Goal: Task Accomplishment & Management: Use online tool/utility

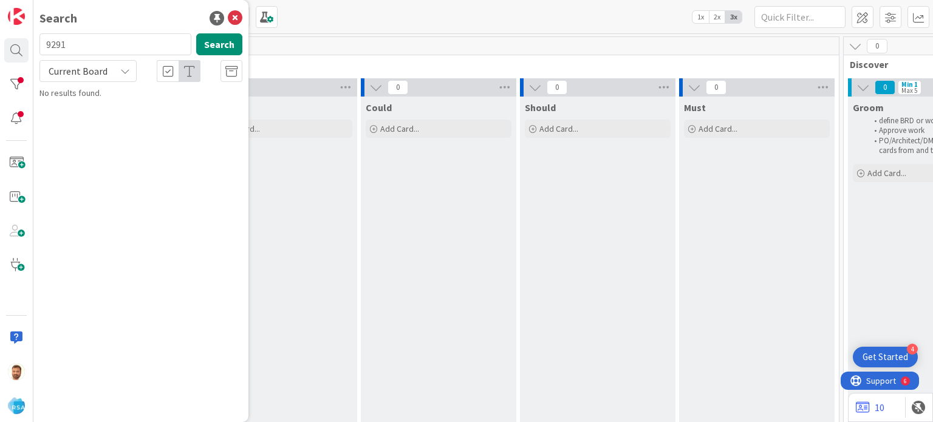
type input "9291"
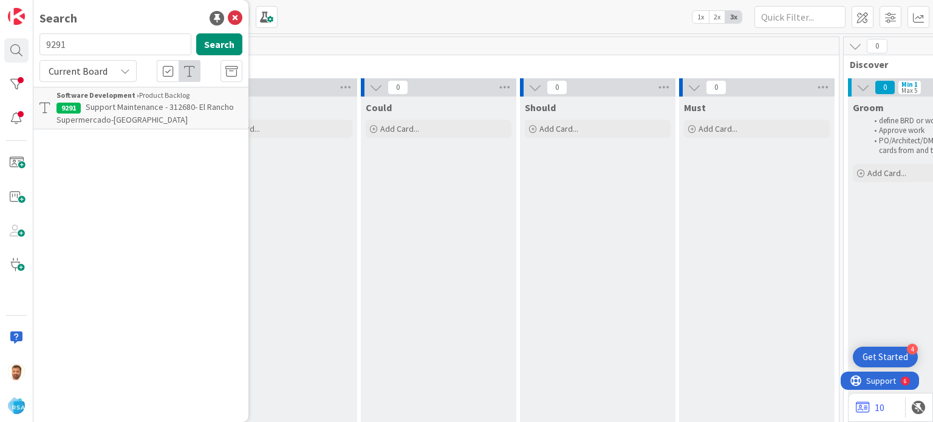
click at [112, 114] on span "Support Maintenance - 312680- El Rancho Supermercado-[GEOGRAPHIC_DATA]" at bounding box center [144, 113] width 177 height 24
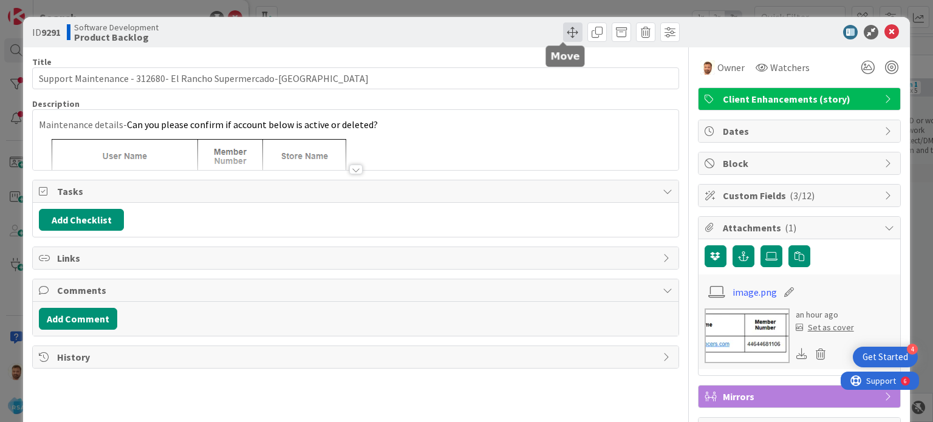
click at [563, 36] on span at bounding box center [572, 31] width 19 height 19
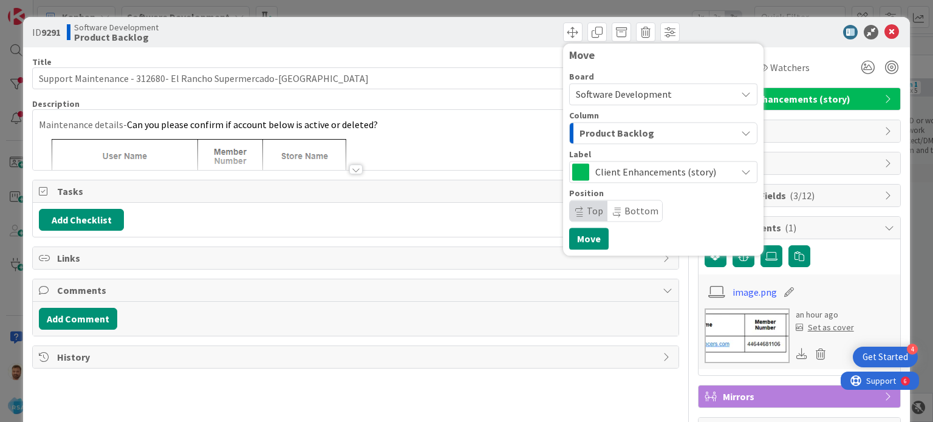
click at [600, 141] on div "Product Backlog" at bounding box center [657, 132] width 160 height 19
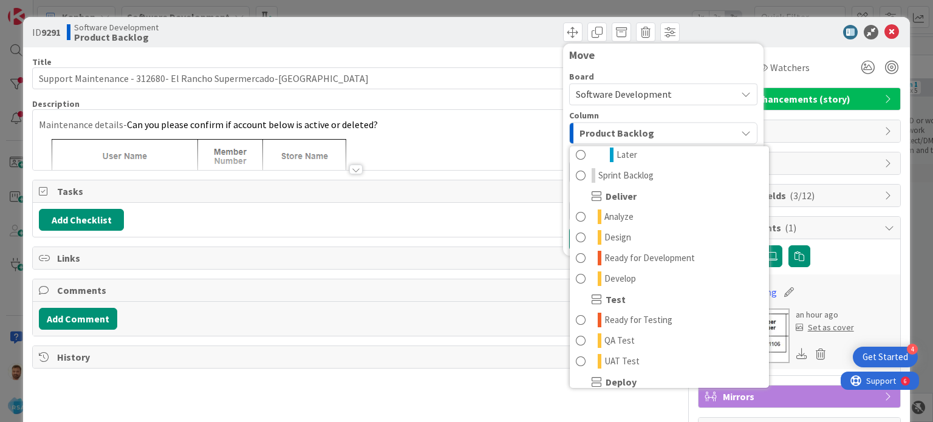
scroll to position [214, 0]
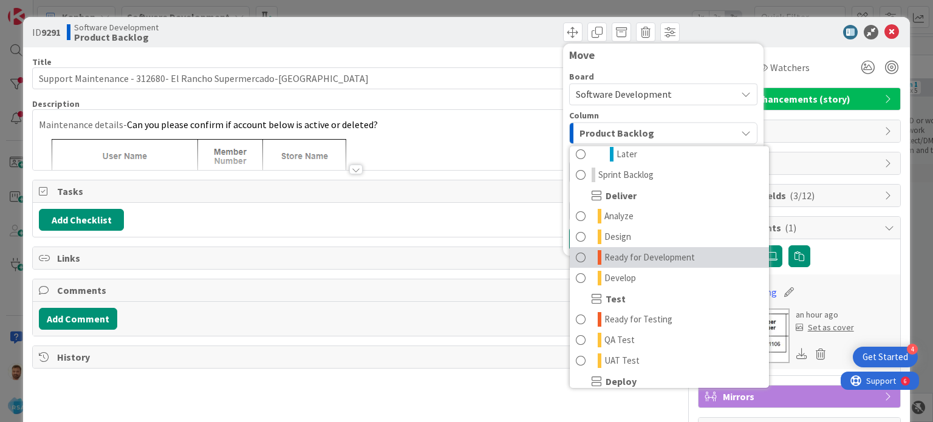
click at [639, 249] on link "Ready for Development" at bounding box center [669, 257] width 199 height 21
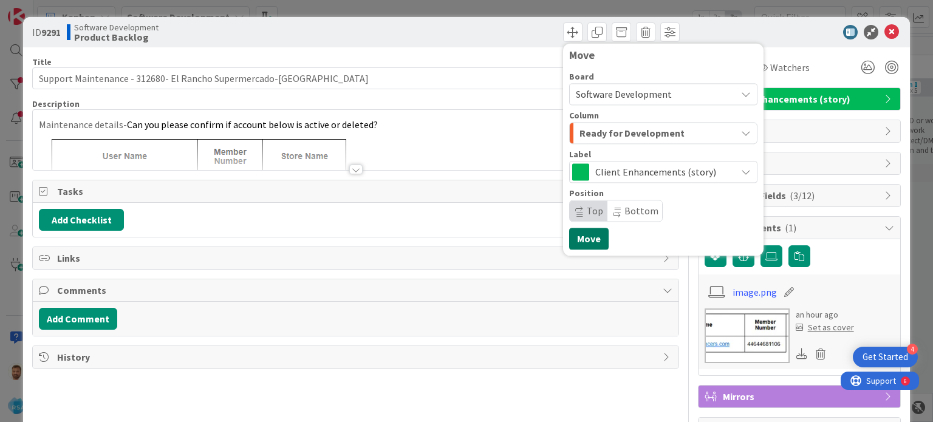
click at [580, 242] on button "Move" at bounding box center [588, 239] width 39 height 22
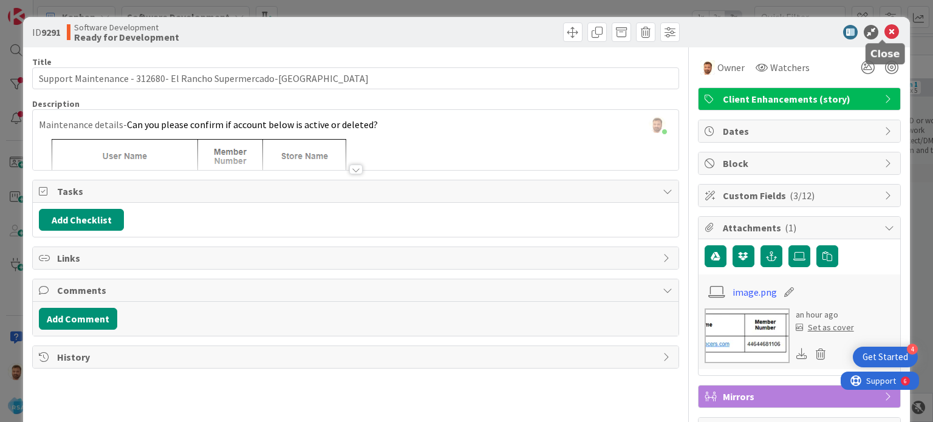
click at [885, 30] on icon at bounding box center [892, 32] width 15 height 15
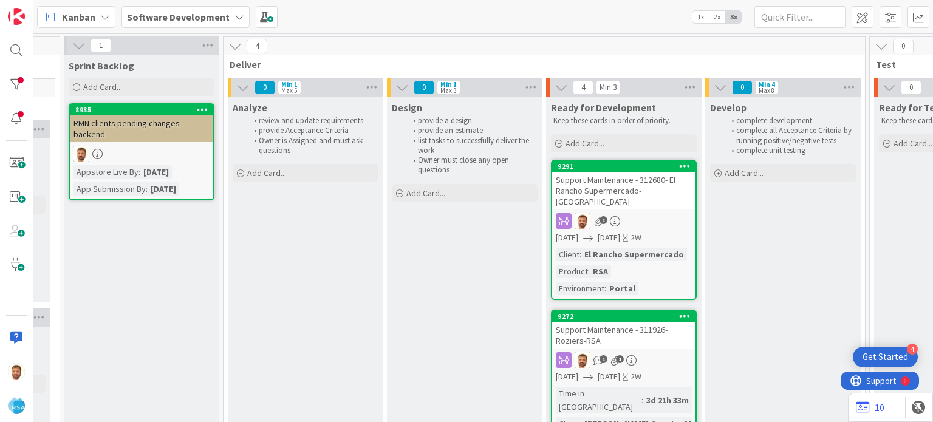
click at [629, 180] on div "Support Maintenance - 312680- El Rancho Supermercado-[GEOGRAPHIC_DATA]" at bounding box center [623, 191] width 143 height 38
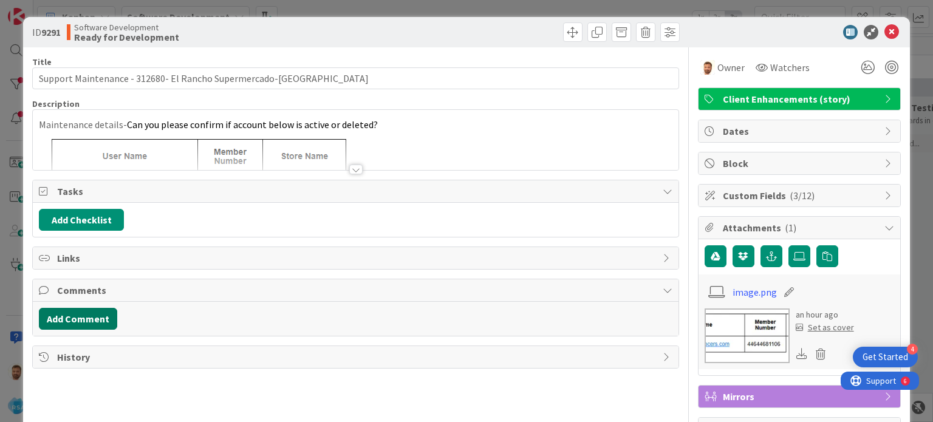
click at [100, 314] on button "Add Comment" at bounding box center [78, 319] width 78 height 22
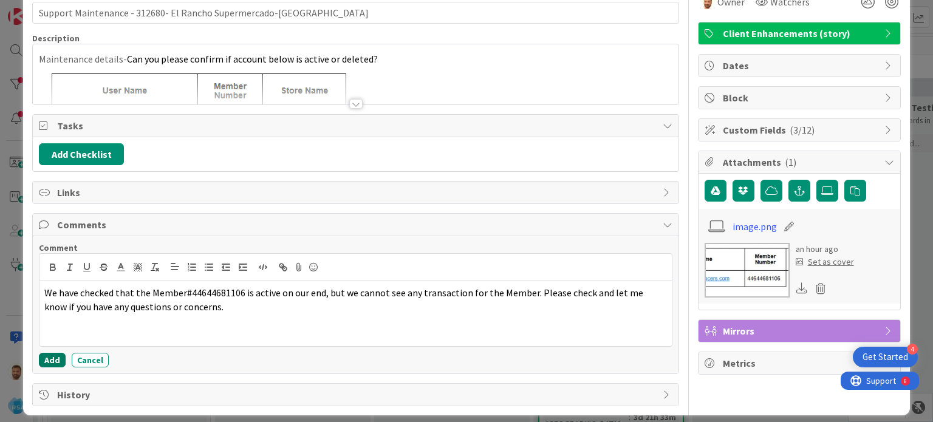
click at [49, 362] on button "Add" at bounding box center [52, 360] width 27 height 15
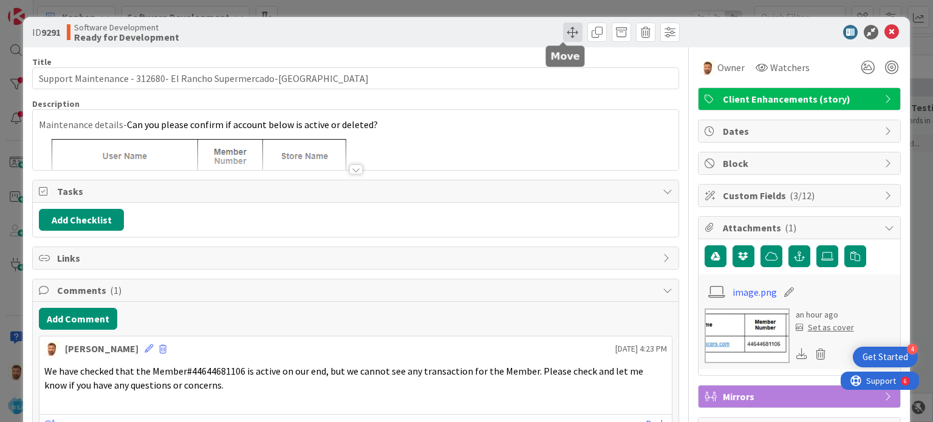
click at [565, 30] on span at bounding box center [572, 31] width 19 height 19
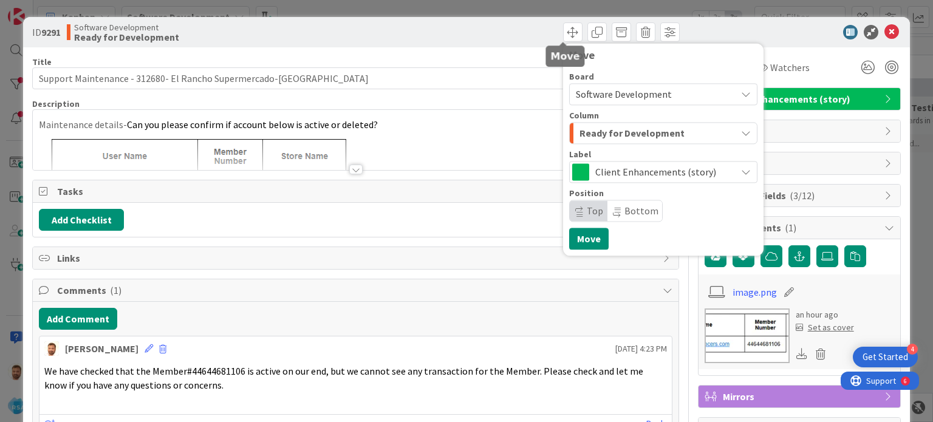
click at [595, 141] on div "Ready for Development" at bounding box center [657, 132] width 160 height 19
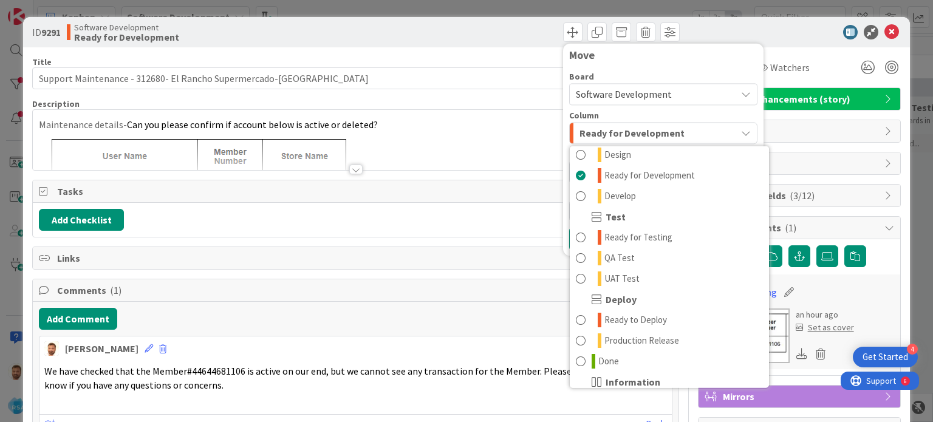
scroll to position [296, 0]
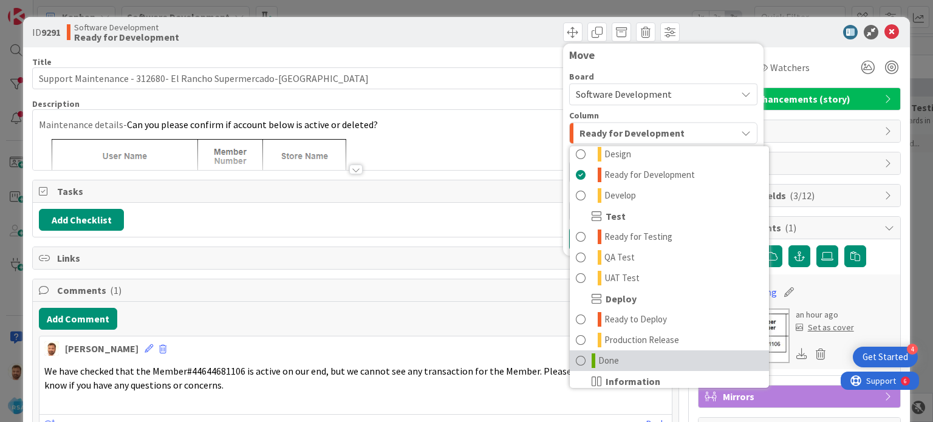
click at [598, 358] on span "Done" at bounding box center [608, 361] width 21 height 15
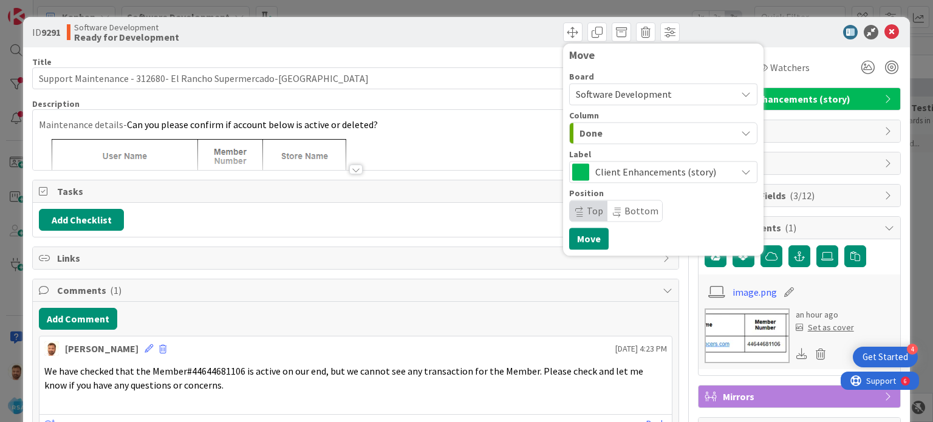
click at [576, 224] on div "Move Board Software Development Column Done Product Backlog Product Backlog Won…" at bounding box center [663, 149] width 188 height 200
click at [573, 228] on button "Move" at bounding box center [588, 239] width 39 height 22
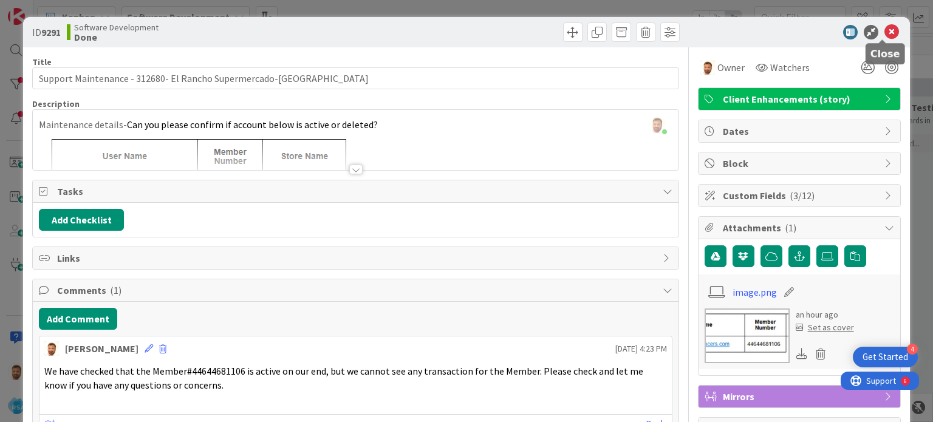
click at [885, 36] on icon at bounding box center [892, 32] width 15 height 15
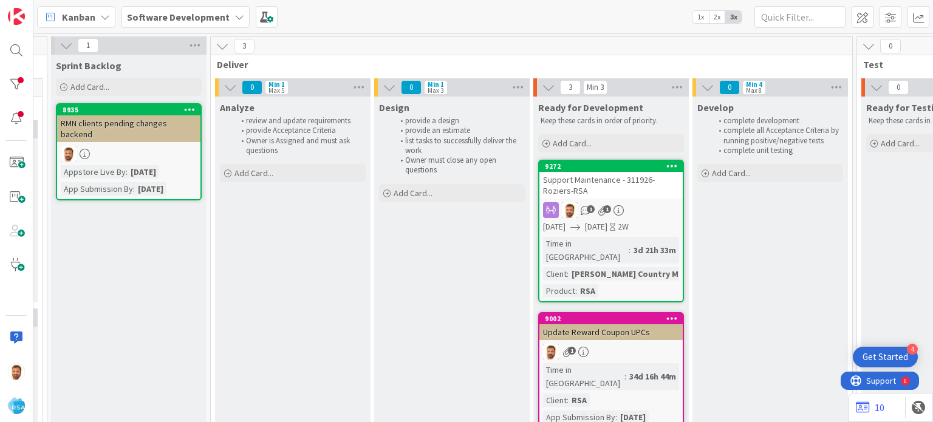
click at [621, 181] on div "Support Maintenance - 311926-Roziers-RSA" at bounding box center [610, 185] width 143 height 27
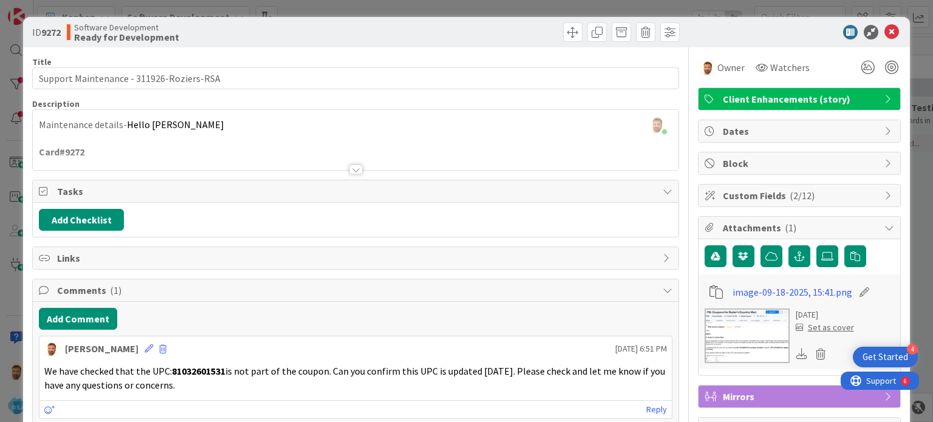
drag, startPoint x: 886, startPoint y: 32, endPoint x: 894, endPoint y: 47, distance: 17.4
click at [894, 47] on div "ID 9272 Software Development Ready for Development" at bounding box center [466, 32] width 886 height 30
click at [885, 29] on icon at bounding box center [892, 32] width 15 height 15
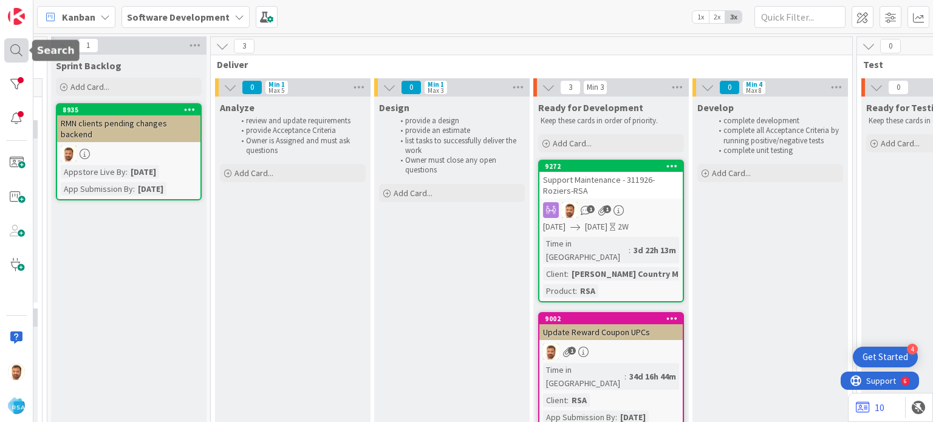
click at [9, 53] on div at bounding box center [16, 50] width 24 height 24
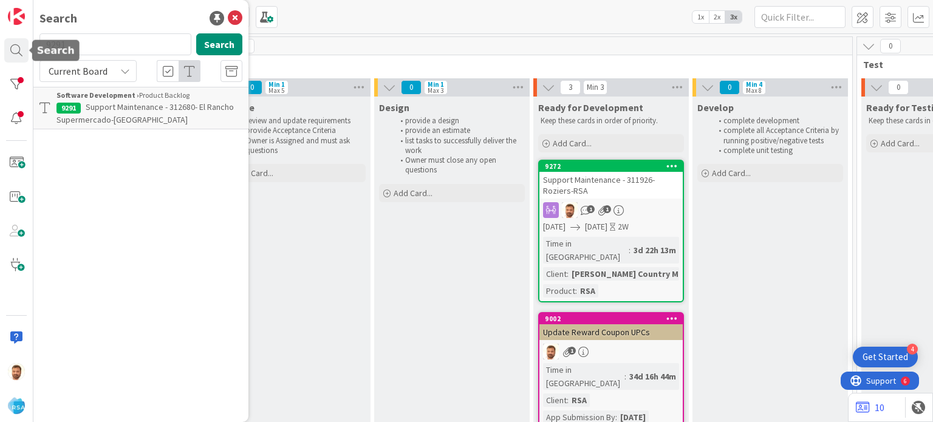
click at [103, 48] on input "9291" at bounding box center [115, 44] width 152 height 22
click at [103, 48] on input "290." at bounding box center [115, 44] width 152 height 22
type input "2"
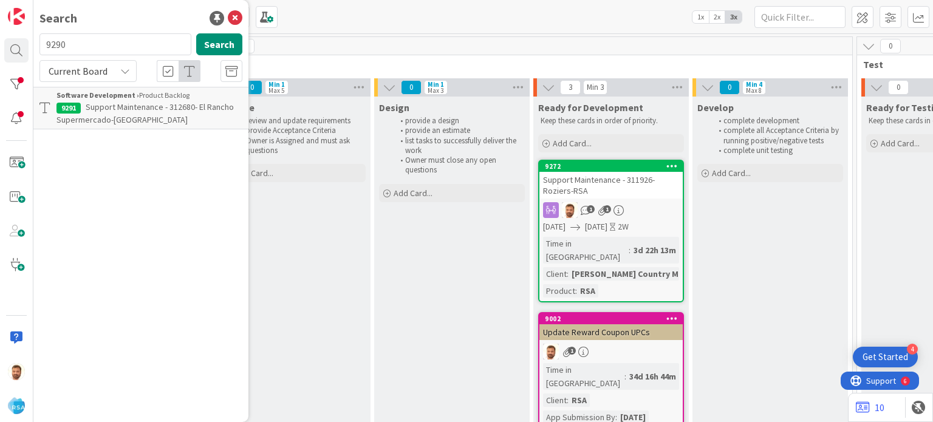
type input "9290"
click at [93, 113] on p "Support Maintenance - 312707-[PERSON_NAME] Drug- RSA" at bounding box center [149, 114] width 186 height 26
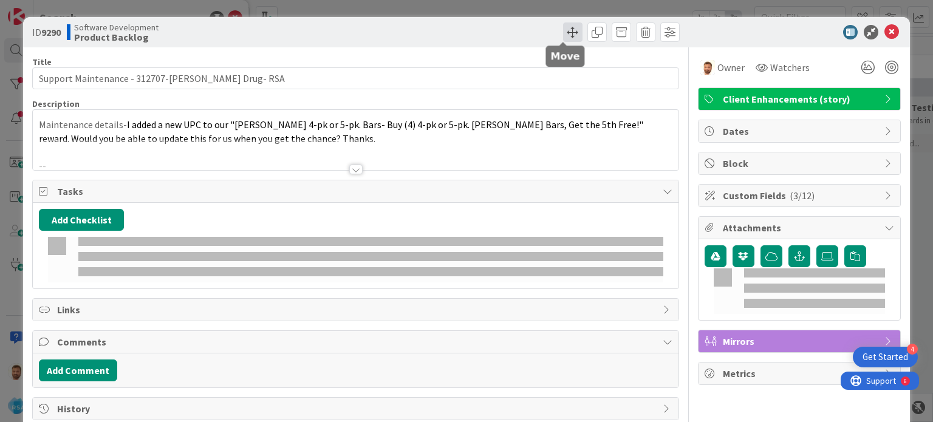
click at [563, 36] on span at bounding box center [572, 31] width 19 height 19
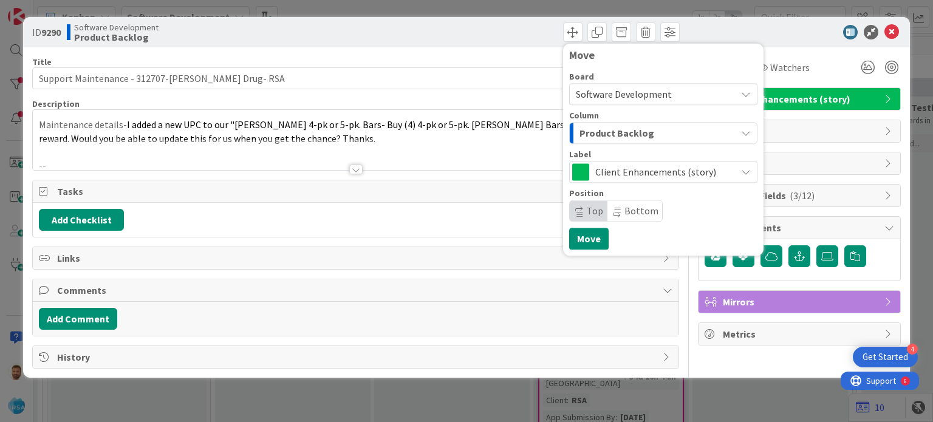
click at [603, 126] on span "Product Backlog" at bounding box center [617, 133] width 75 height 16
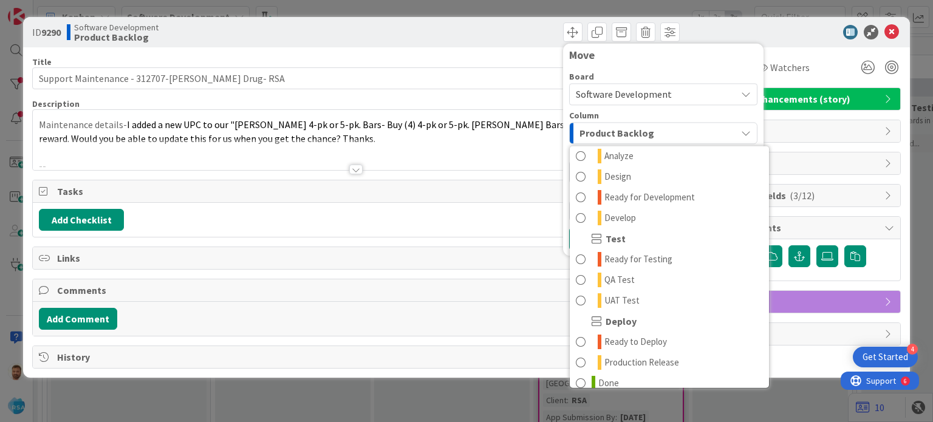
scroll to position [276, 0]
click at [647, 199] on span "Ready for Development" at bounding box center [649, 195] width 91 height 15
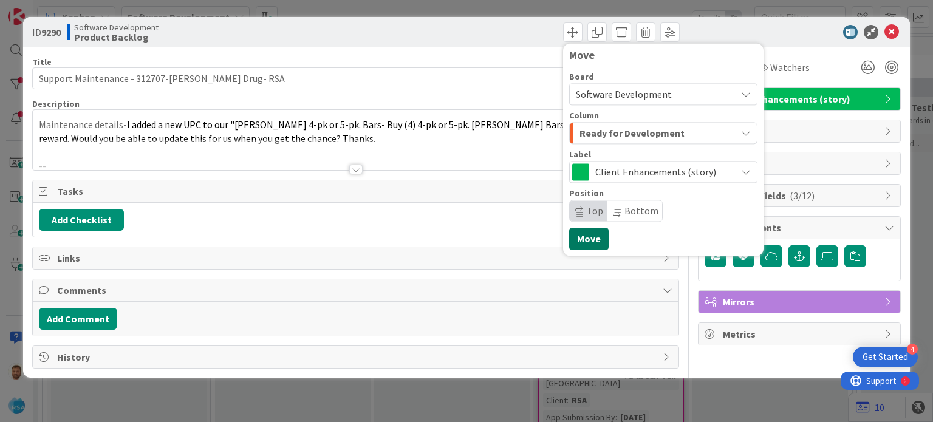
click at [601, 238] on button "Move" at bounding box center [588, 239] width 39 height 22
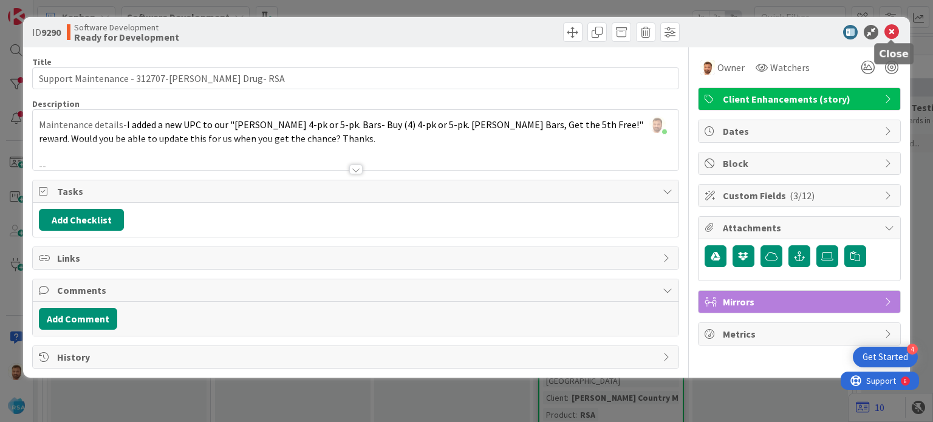
click at [889, 35] on icon at bounding box center [892, 32] width 15 height 15
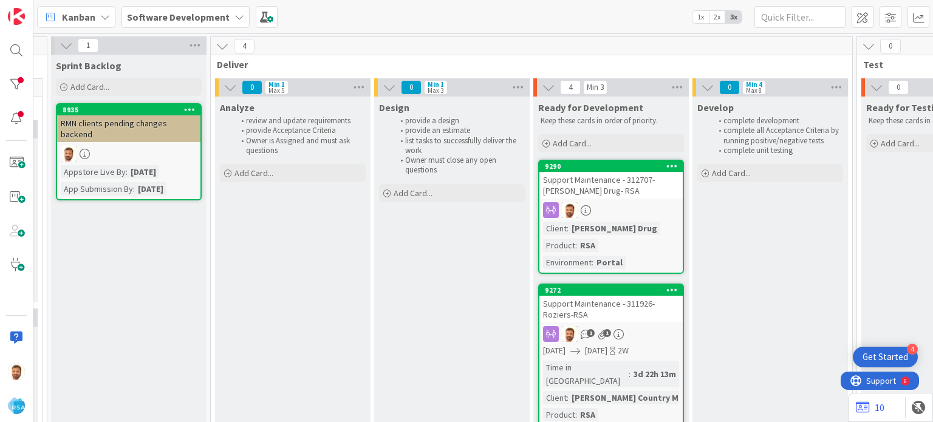
click at [603, 296] on div "Support Maintenance - 311926-Roziers-RSA" at bounding box center [610, 309] width 143 height 27
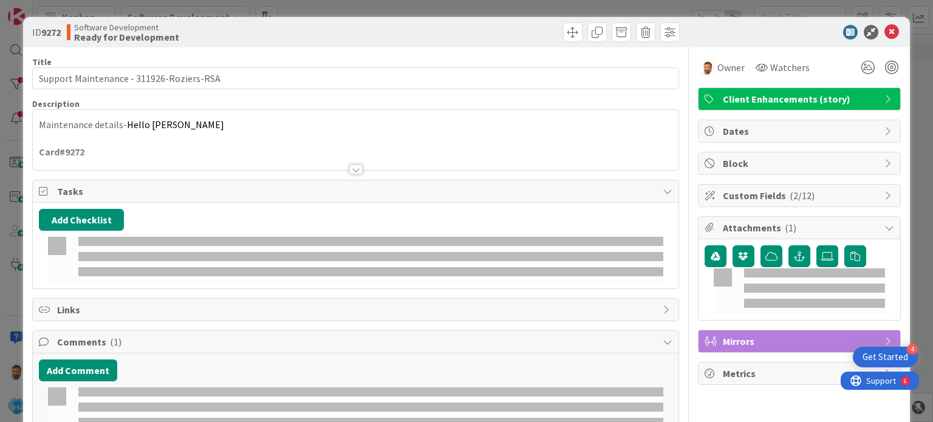
scroll to position [94, 1137]
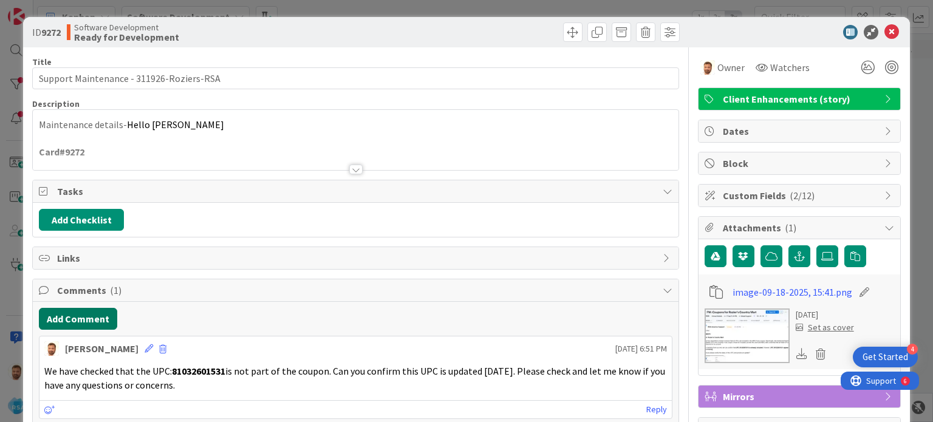
click at [91, 312] on button "Add Comment" at bounding box center [78, 319] width 78 height 22
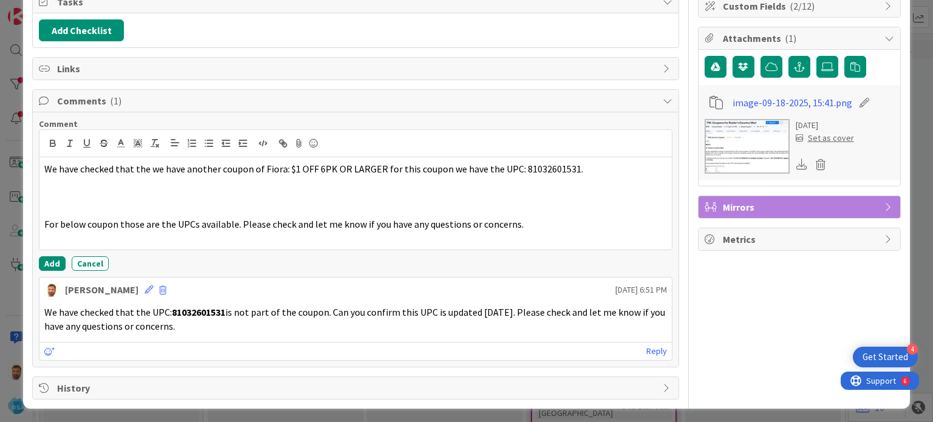
scroll to position [0, 0]
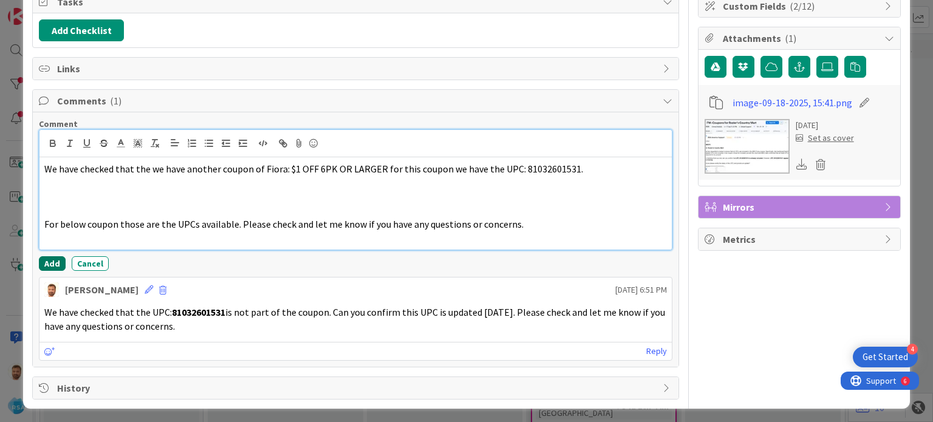
click at [50, 267] on button "Add" at bounding box center [52, 263] width 27 height 15
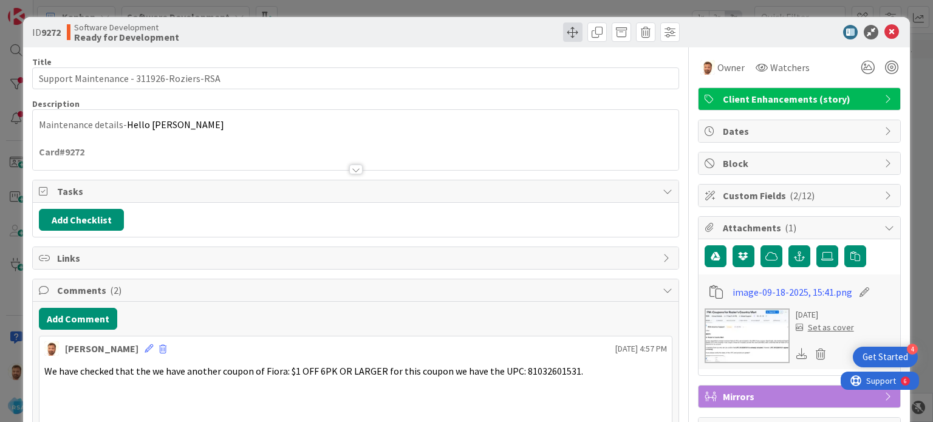
click at [566, 33] on span at bounding box center [572, 31] width 19 height 19
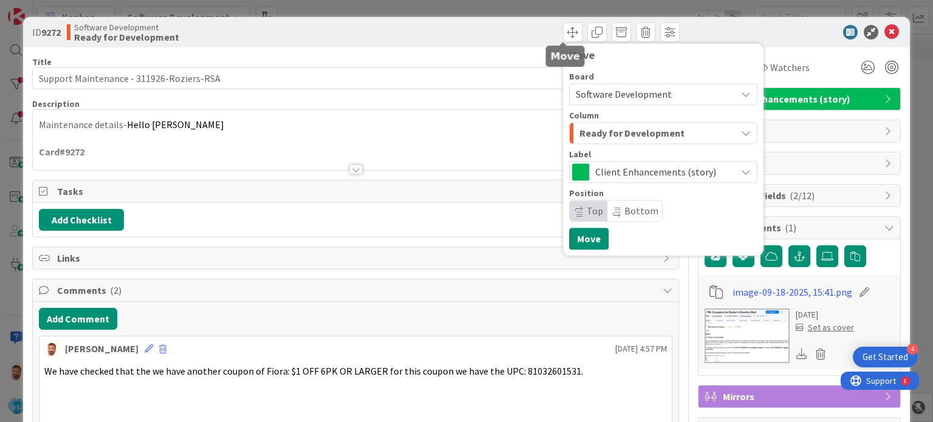
click at [597, 149] on div "Board Software Development Column Ready for Development Label Client Enhancemen…" at bounding box center [663, 146] width 188 height 149
click at [598, 131] on span "Ready for Development" at bounding box center [632, 133] width 105 height 16
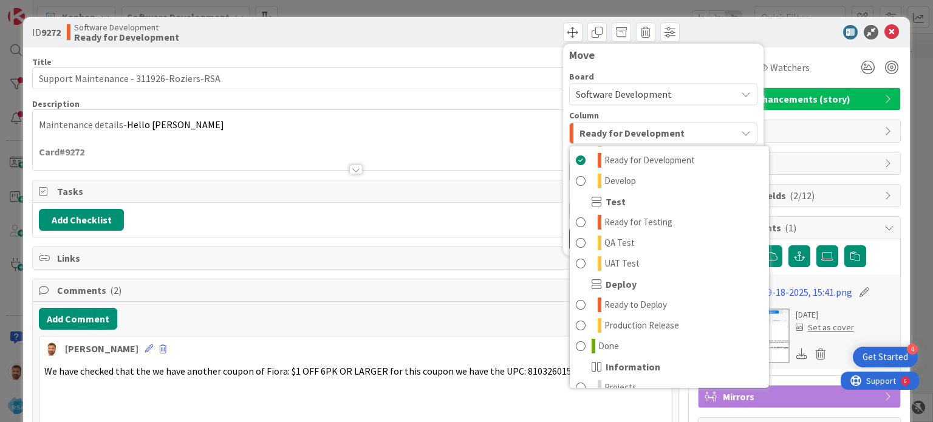
scroll to position [346, 0]
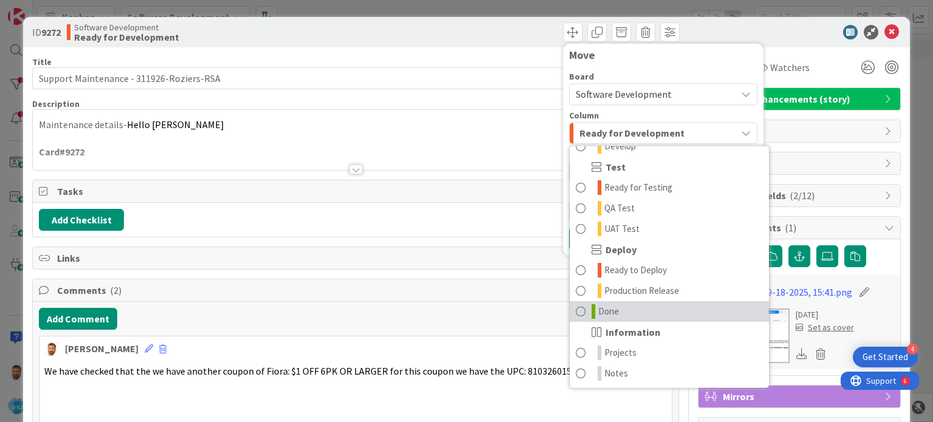
click at [576, 313] on span at bounding box center [581, 311] width 10 height 15
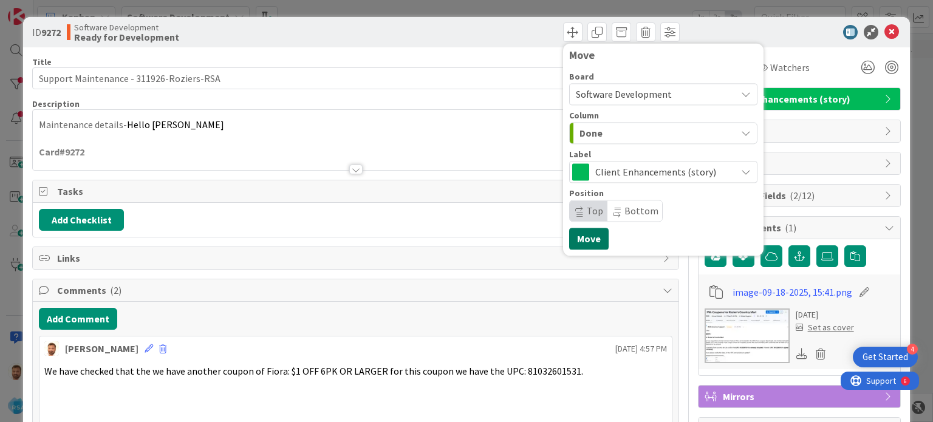
click at [575, 247] on button "Move" at bounding box center [588, 239] width 39 height 22
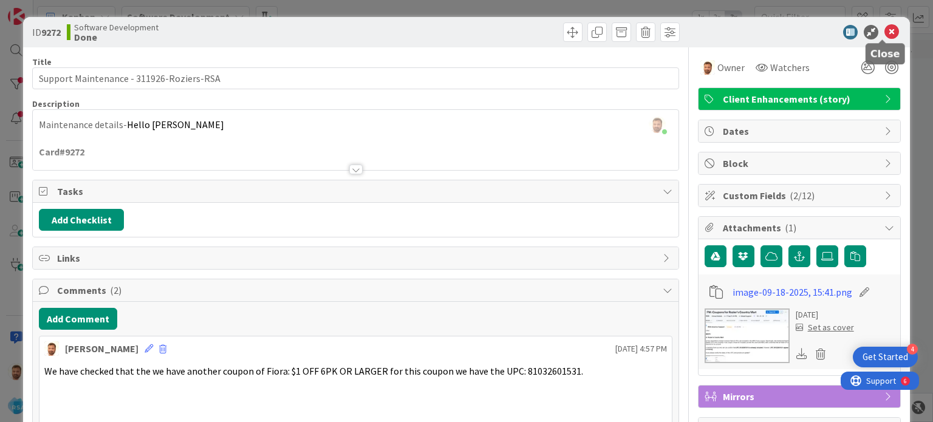
click at [885, 32] on icon at bounding box center [892, 32] width 15 height 15
